Goal: Task Accomplishment & Management: Manage account settings

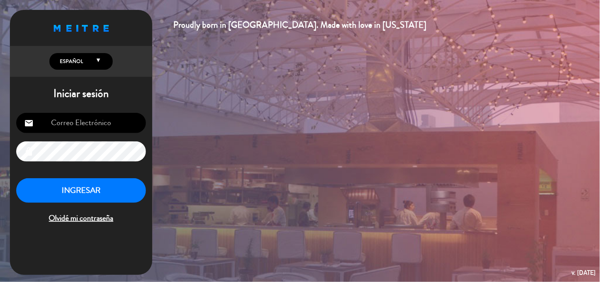
type input "[EMAIL_ADDRESS][DOMAIN_NAME]"
click at [68, 183] on button "INGRESAR" at bounding box center [81, 190] width 130 height 25
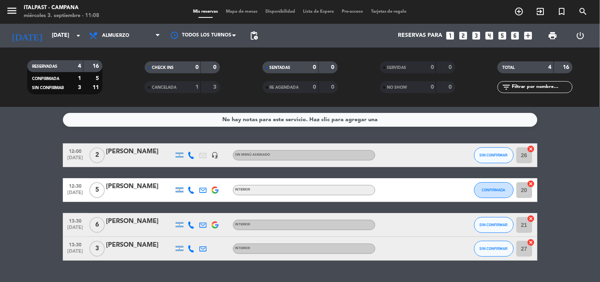
click at [227, 13] on span "Mapa de mesas" at bounding box center [242, 11] width 40 height 4
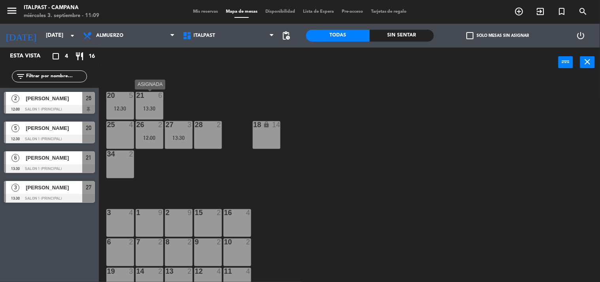
click at [139, 99] on div "21 6" at bounding box center [150, 96] width 28 height 8
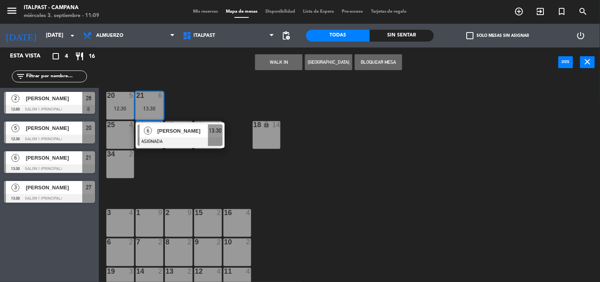
click at [176, 229] on div "2 9" at bounding box center [179, 223] width 28 height 28
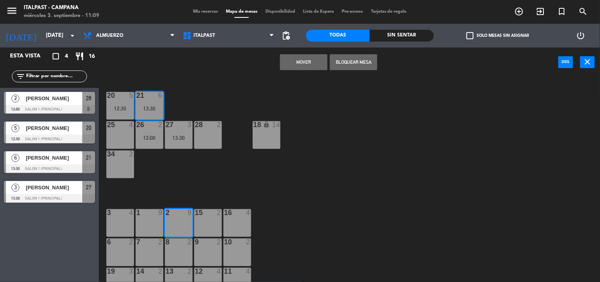
click at [301, 61] on button "Mover" at bounding box center [303, 62] width 47 height 16
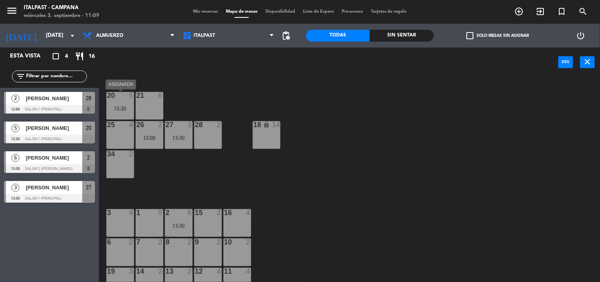
click at [109, 106] on div "12:30" at bounding box center [120, 109] width 28 height 6
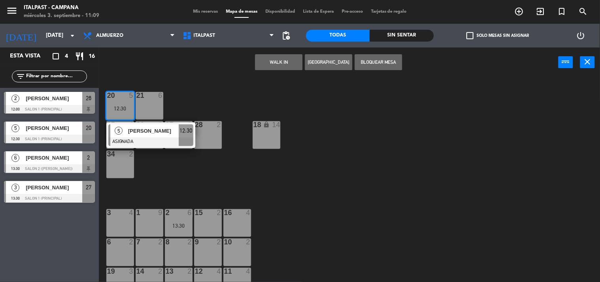
click at [155, 219] on div "1 9" at bounding box center [150, 223] width 28 height 28
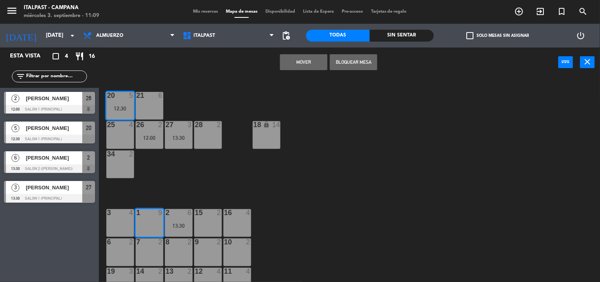
click at [299, 55] on button "Mover" at bounding box center [303, 62] width 47 height 16
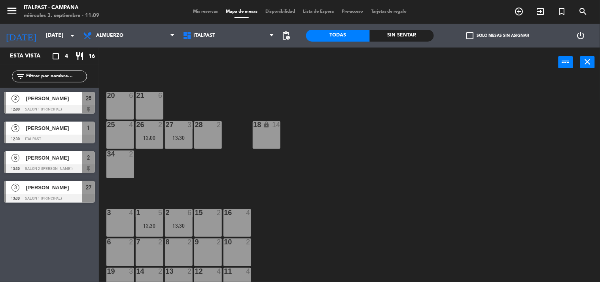
click at [187, 140] on div "13:30" at bounding box center [179, 138] width 28 height 6
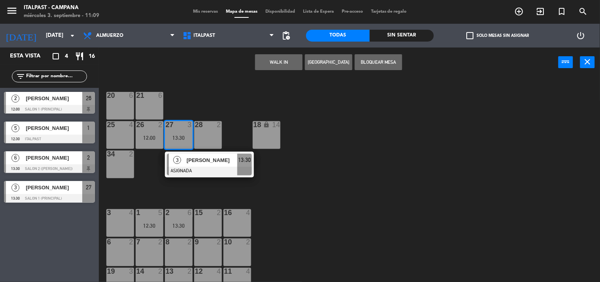
scroll to position [88, 0]
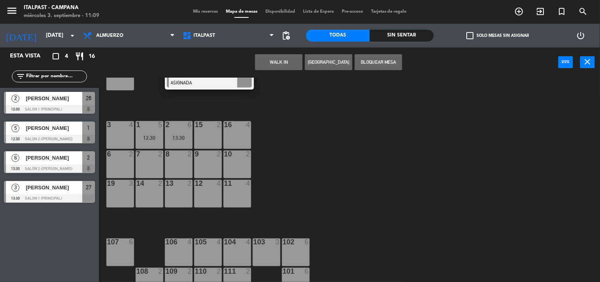
click at [235, 131] on div "16 4" at bounding box center [237, 135] width 28 height 28
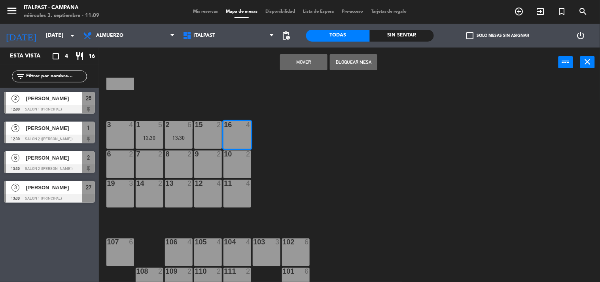
click at [287, 58] on button "Mover" at bounding box center [303, 62] width 47 height 16
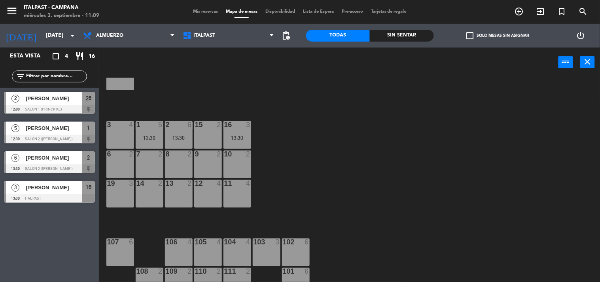
scroll to position [44, 0]
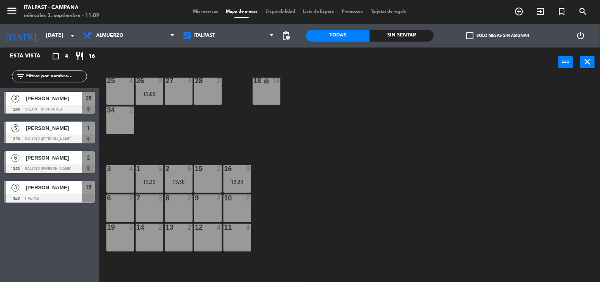
click at [158, 95] on div "12:00" at bounding box center [150, 94] width 28 height 6
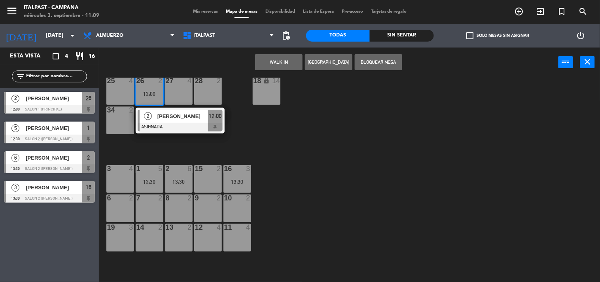
click at [120, 183] on div "3 4" at bounding box center [120, 179] width 28 height 28
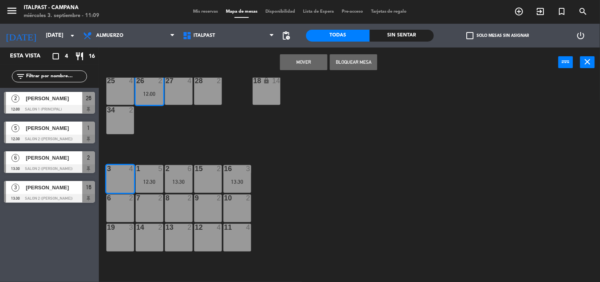
click at [306, 55] on button "Mover" at bounding box center [303, 62] width 47 height 16
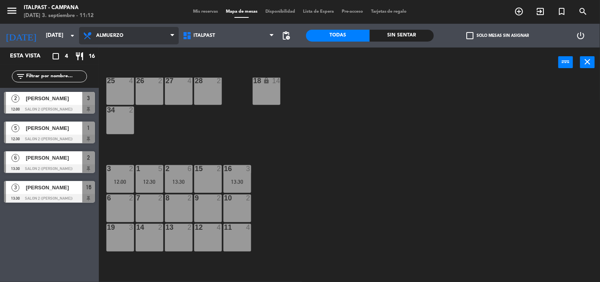
click at [145, 38] on span "Almuerzo" at bounding box center [129, 35] width 100 height 17
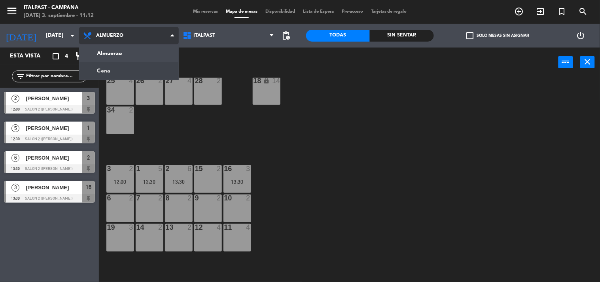
click at [144, 69] on ng-component "menu Italpast - Campana [DATE] 3. septiembre - 11:12 Mis reservas Mapa de mesas…" at bounding box center [300, 141] width 600 height 282
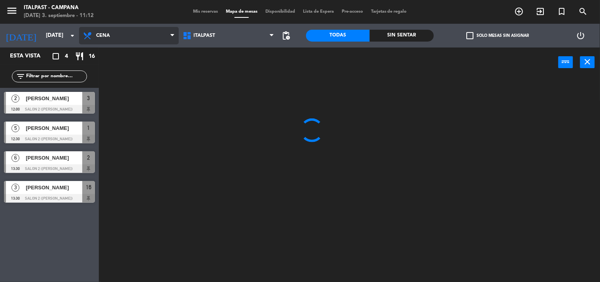
scroll to position [0, 0]
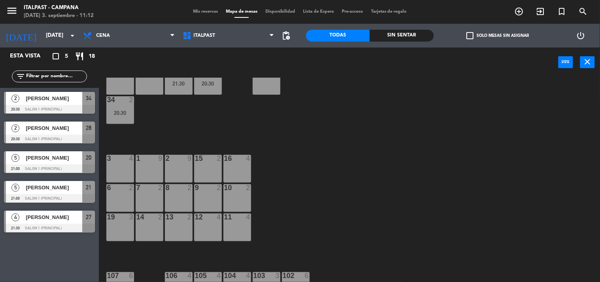
drag, startPoint x: 455, startPoint y: 147, endPoint x: 461, endPoint y: 173, distance: 27.2
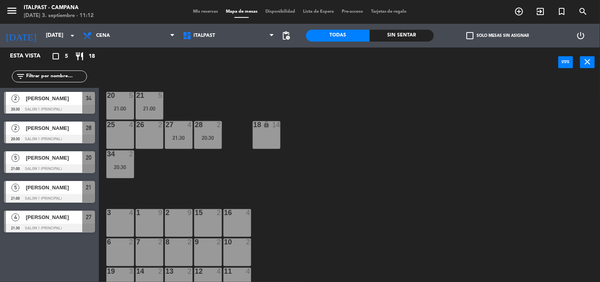
drag, startPoint x: 461, startPoint y: 173, endPoint x: 444, endPoint y: 138, distance: 39.6
click at [173, 44] on div "Almuerzo Cena Cena Almuerzo Cena" at bounding box center [129, 36] width 100 height 24
click at [171, 42] on span "Cena" at bounding box center [129, 35] width 100 height 17
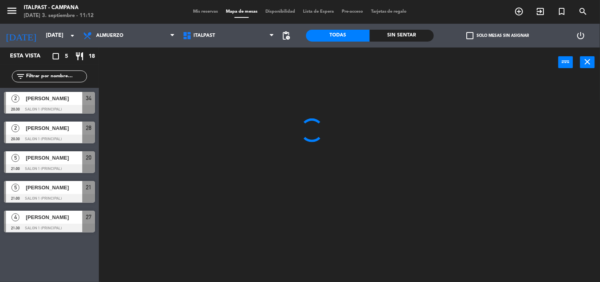
click at [123, 60] on ng-component "menu Italpast - Campana [DATE] 3. septiembre - 11:12 Mis reservas Mapa de mesas…" at bounding box center [300, 141] width 600 height 282
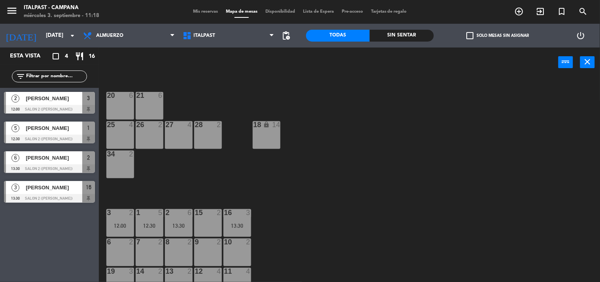
click at [315, 206] on div "20 6 21 6 25 4 26 2 27 4 28 2 18 lock 14 34 2 3 2 12:00 1 5 12:30 2 6 13:30 15 …" at bounding box center [352, 179] width 495 height 204
click at [122, 221] on div "3 2 12:00" at bounding box center [120, 223] width 28 height 28
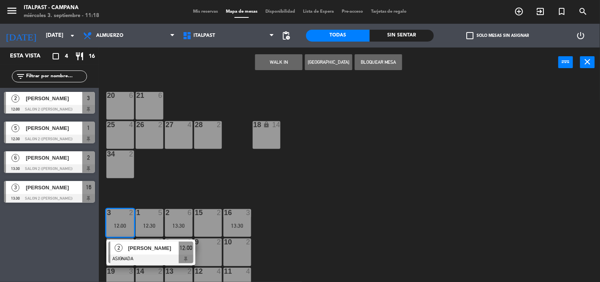
click at [146, 133] on div "26 2" at bounding box center [150, 135] width 28 height 28
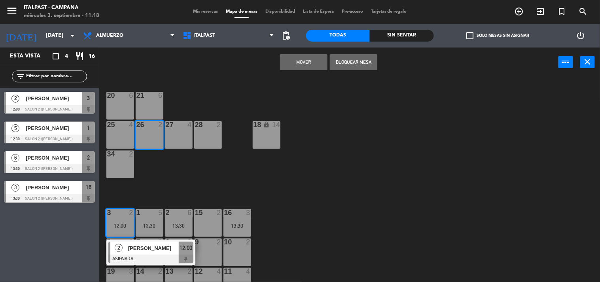
click at [304, 60] on button "Mover" at bounding box center [303, 62] width 47 height 16
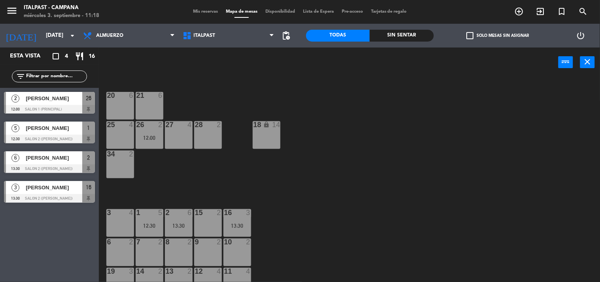
click at [117, 217] on div "3 4" at bounding box center [120, 223] width 28 height 28
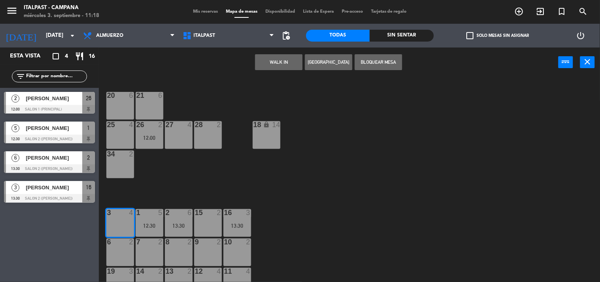
click at [330, 61] on button "[GEOGRAPHIC_DATA]" at bounding box center [328, 62] width 47 height 16
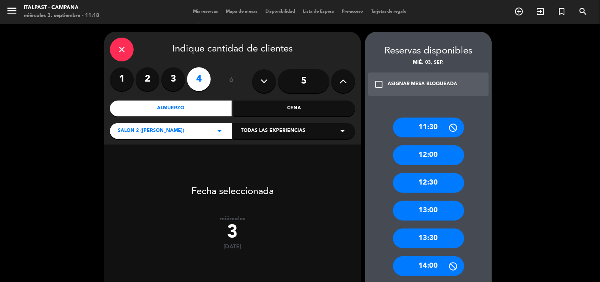
click at [428, 180] on div "12:30" at bounding box center [428, 183] width 71 height 20
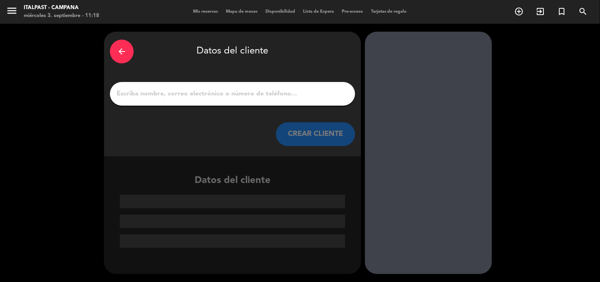
click at [122, 96] on input "1" at bounding box center [232, 93] width 233 height 11
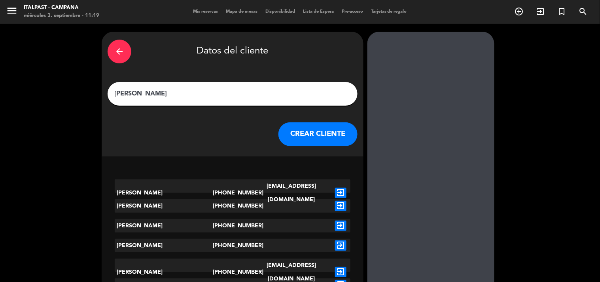
type input "[PERSON_NAME]"
click at [338, 243] on icon "exit_to_app" at bounding box center [340, 245] width 11 height 10
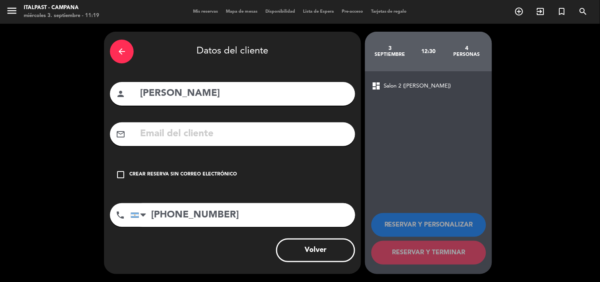
click at [122, 174] on icon "check_box_outline_blank" at bounding box center [120, 174] width 9 height 9
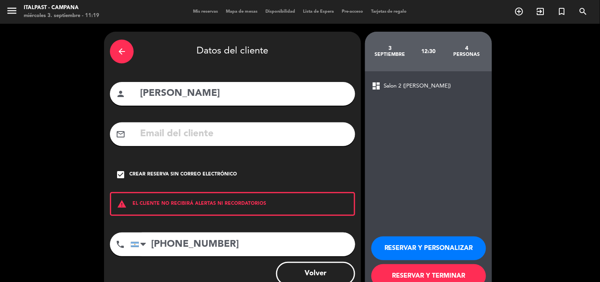
click at [405, 270] on button "RESERVAR Y TERMINAR" at bounding box center [428, 276] width 115 height 24
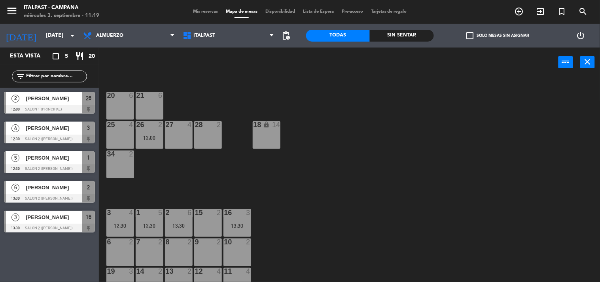
click at [109, 248] on div "6 2" at bounding box center [120, 252] width 28 height 28
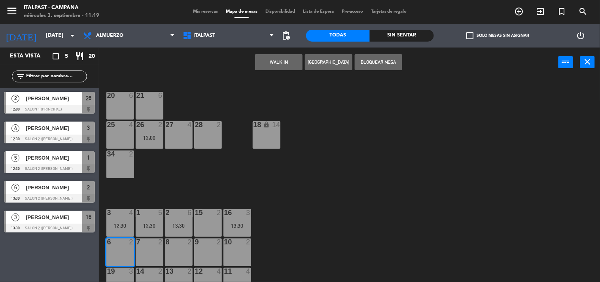
click at [376, 62] on button "Bloquear Mesa" at bounding box center [378, 62] width 47 height 16
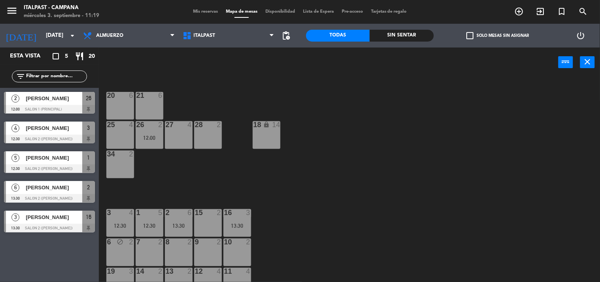
click at [146, 245] on div "7 2" at bounding box center [150, 242] width 28 height 8
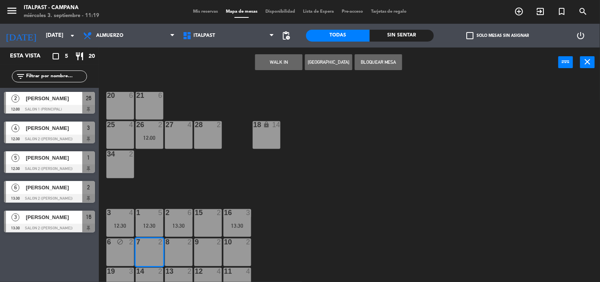
click at [374, 62] on button "Bloquear Mesa" at bounding box center [378, 62] width 47 height 16
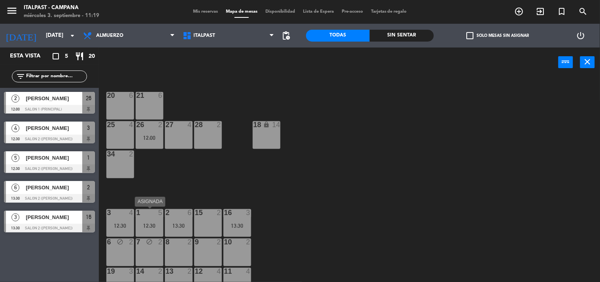
click at [148, 219] on div "1 5 12:30" at bounding box center [150, 223] width 28 height 28
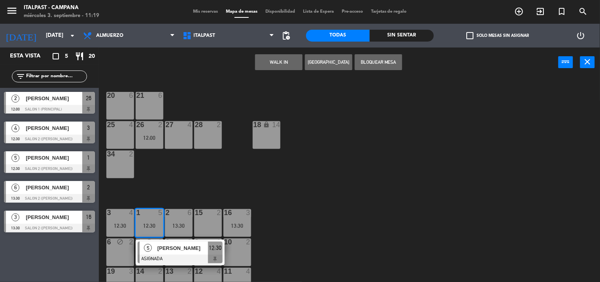
click at [116, 106] on div "20 6" at bounding box center [120, 106] width 28 height 28
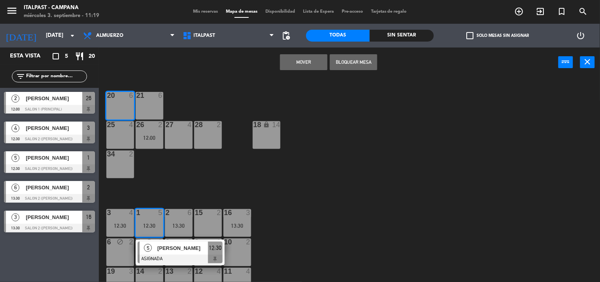
click at [296, 61] on button "Mover" at bounding box center [303, 62] width 47 height 16
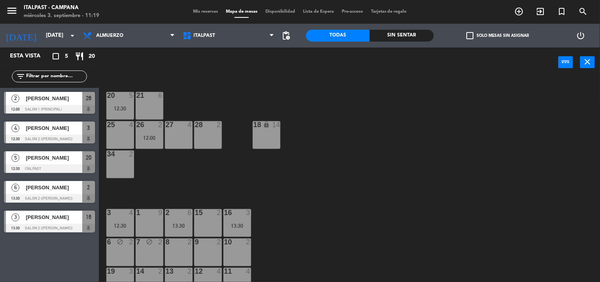
click at [153, 217] on div "1 9" at bounding box center [150, 223] width 28 height 28
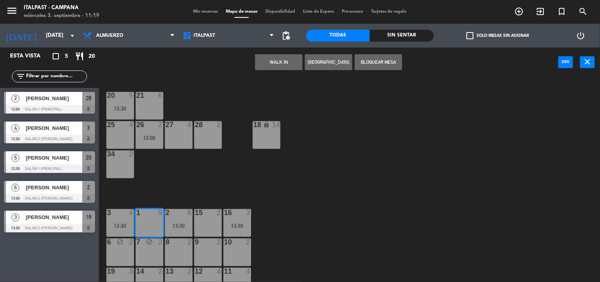
click at [380, 64] on button "Bloquear Mesa" at bounding box center [378, 62] width 47 height 16
